Goal: Use online tool/utility

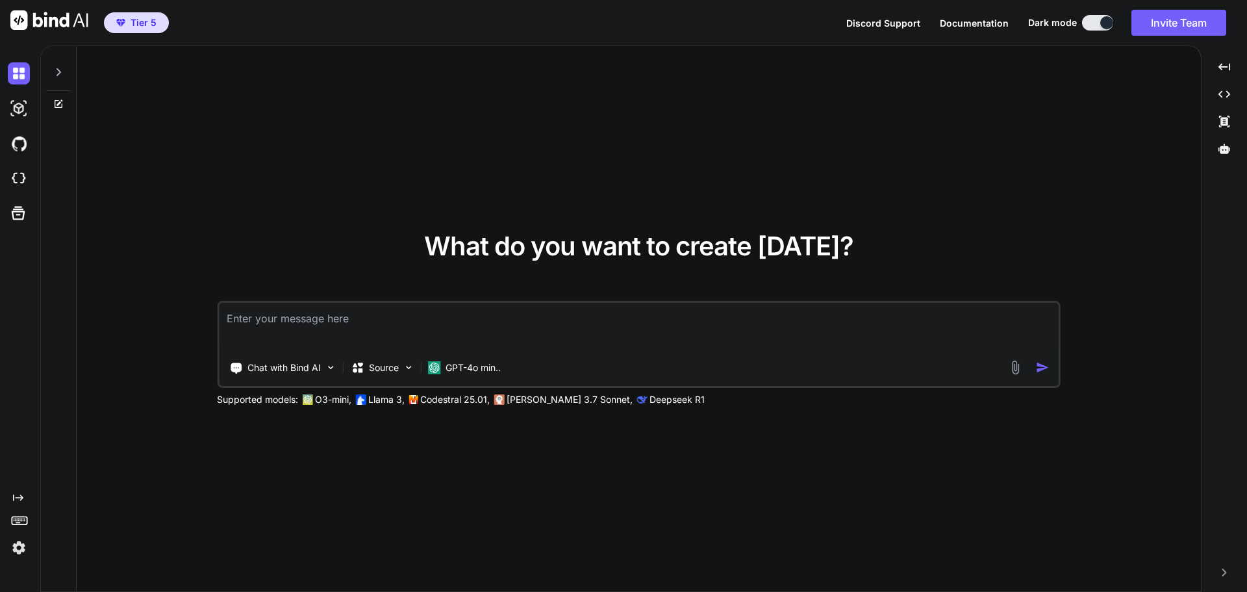
type textarea "x"
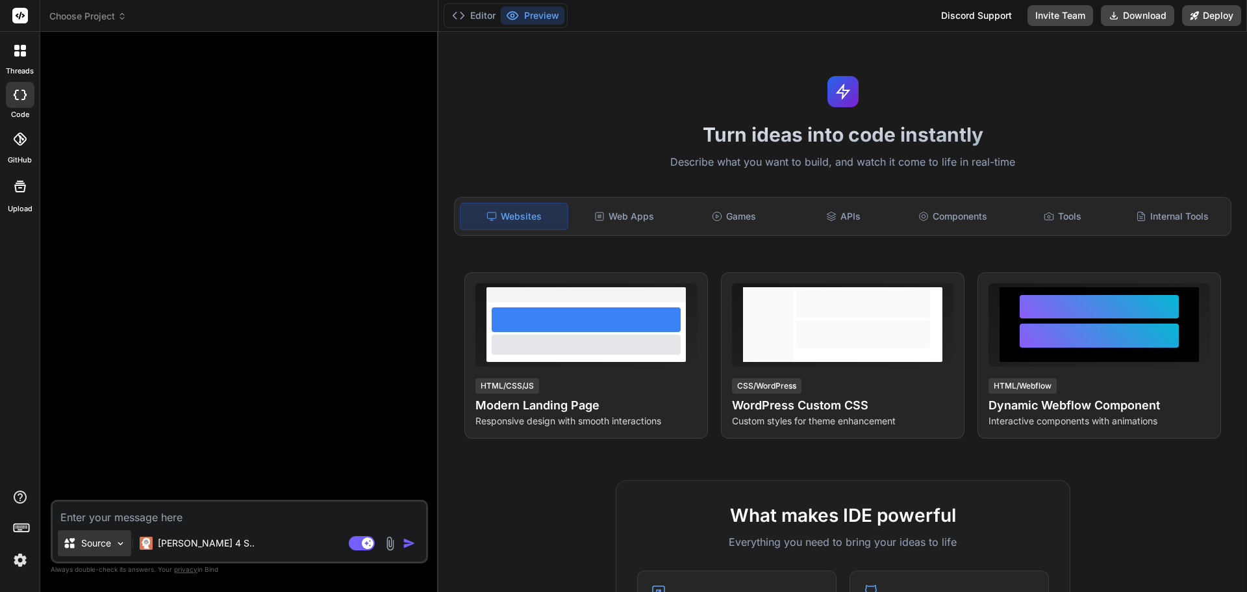
click at [99, 550] on div "Source" at bounding box center [94, 543] width 73 height 26
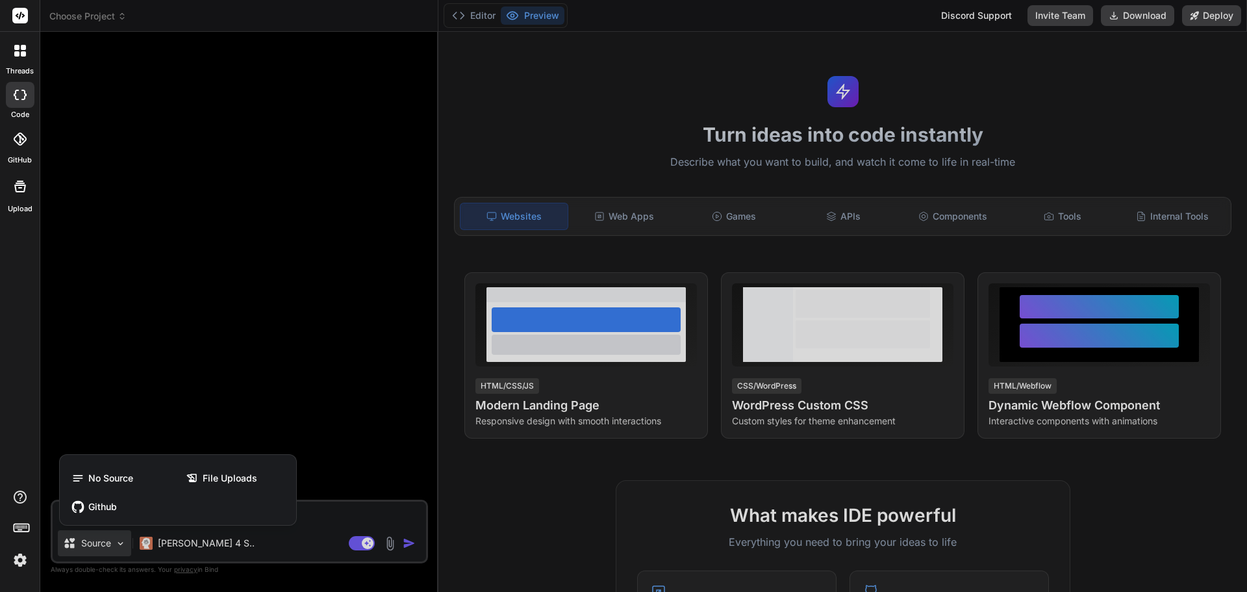
click at [99, 546] on div at bounding box center [623, 296] width 1247 height 592
type textarea "x"
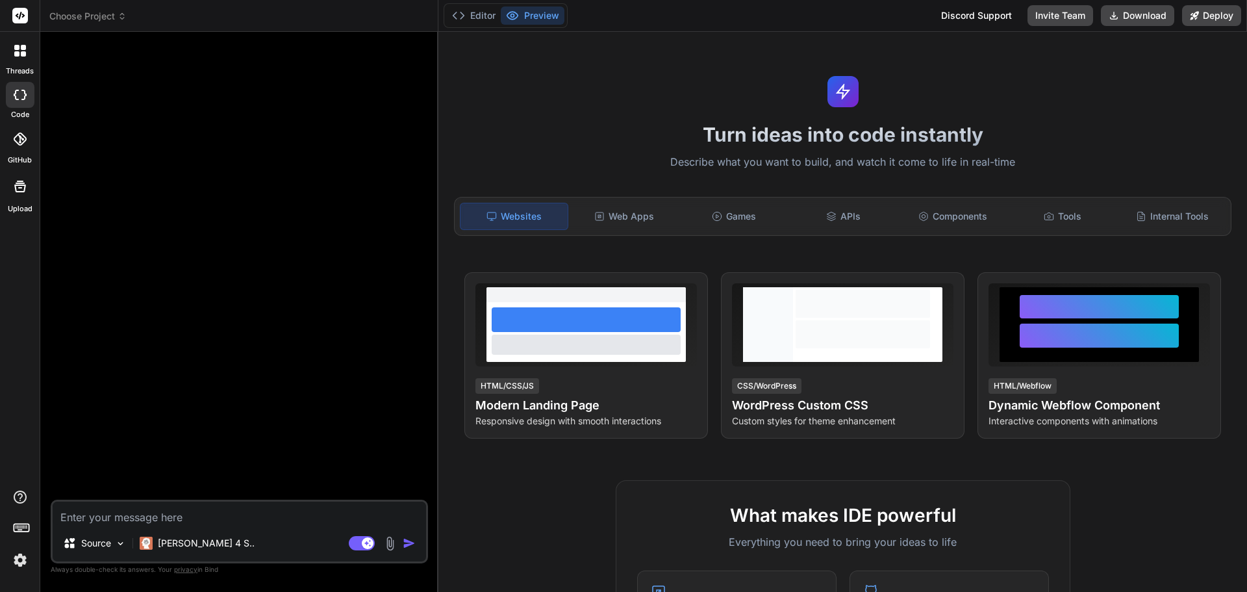
click at [18, 146] on div at bounding box center [20, 139] width 29 height 29
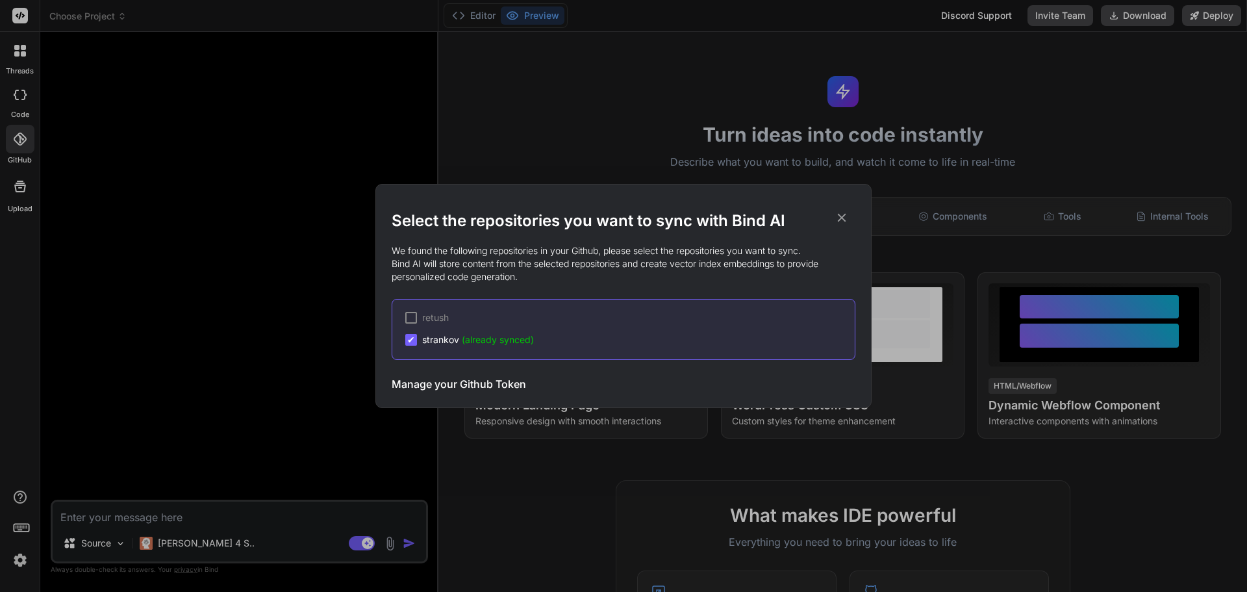
click at [850, 215] on h2 "Select the repositories you want to sync with Bind AI" at bounding box center [624, 220] width 464 height 21
click at [845, 216] on icon at bounding box center [842, 217] width 14 height 14
